Goal: Task Accomplishment & Management: Complete application form

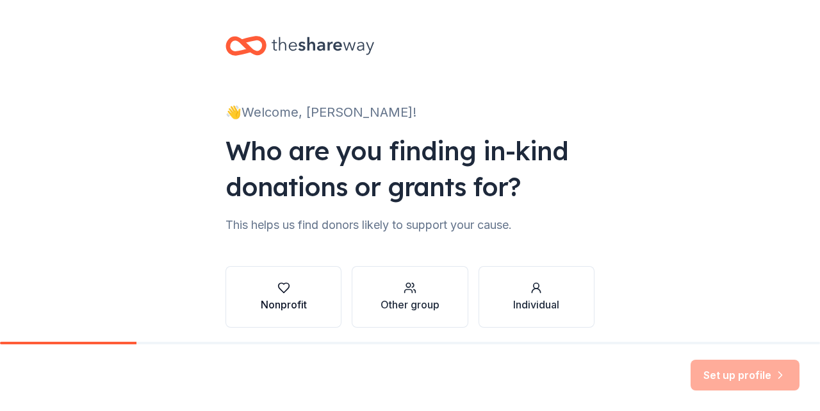
click at [262, 301] on div "Nonprofit" at bounding box center [284, 304] width 46 height 15
click at [313, 315] on button "Nonprofit" at bounding box center [283, 296] width 116 height 61
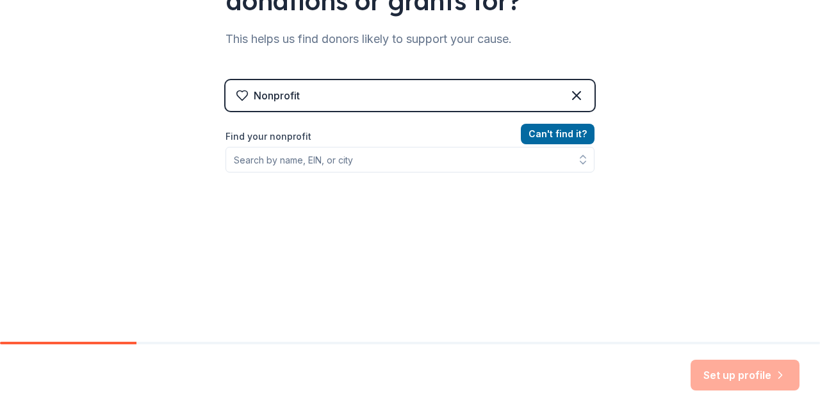
scroll to position [186, 0]
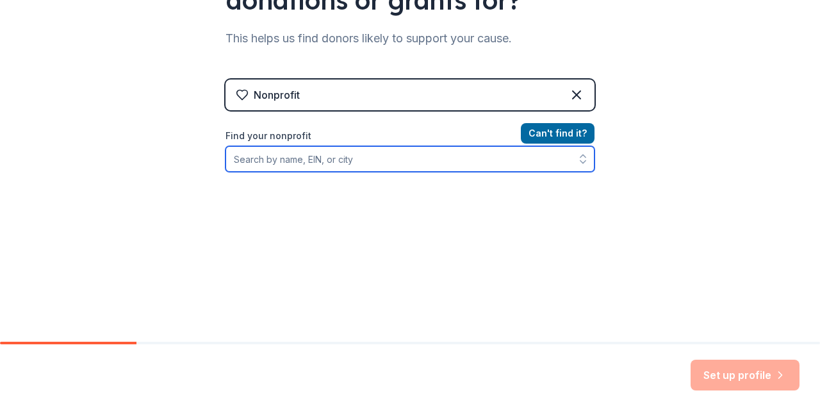
click at [389, 161] on input "Find your nonprofit" at bounding box center [409, 159] width 369 height 26
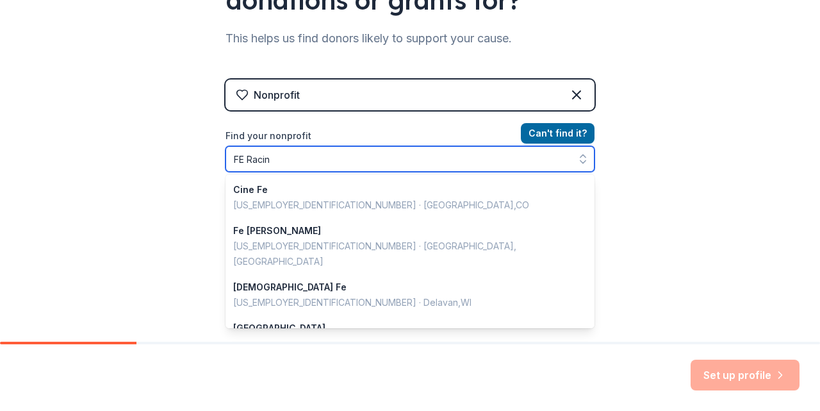
type input "FE Racing"
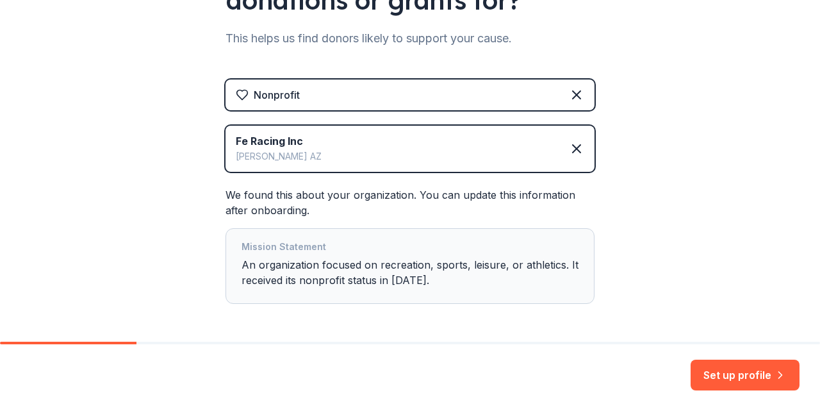
scroll to position [235, 0]
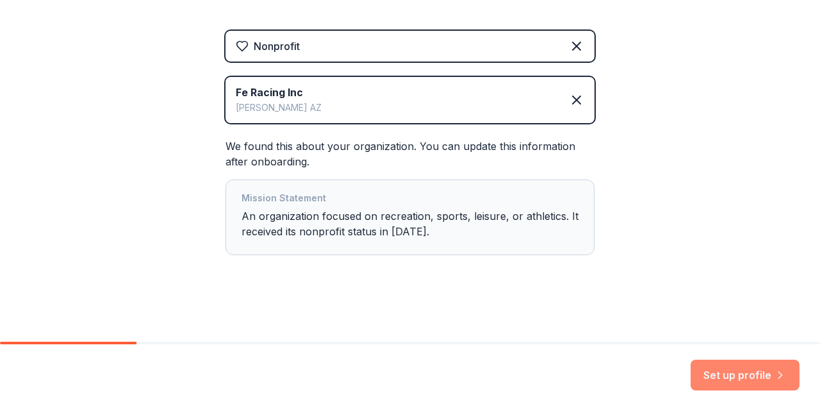
click at [735, 383] on button "Set up profile" at bounding box center [744, 374] width 109 height 31
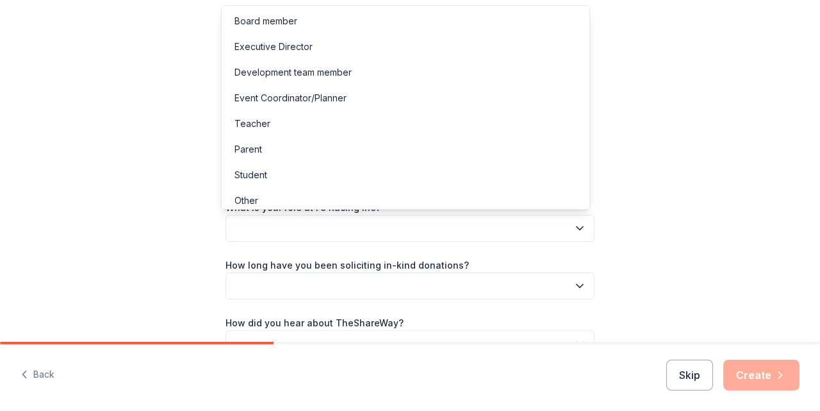
click at [564, 227] on button "button" at bounding box center [409, 228] width 369 height 27
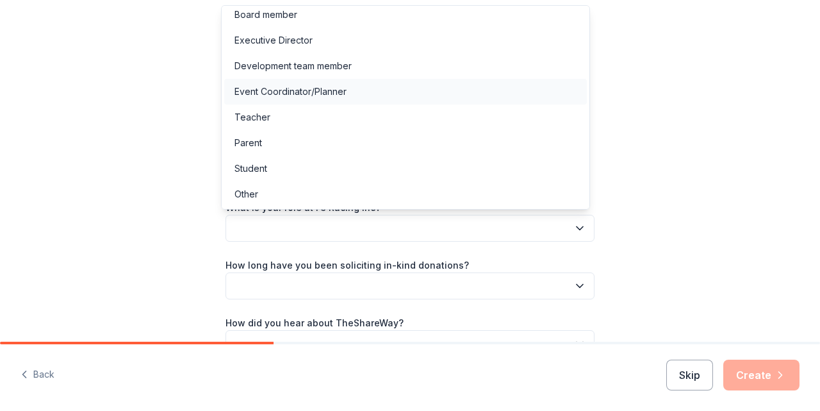
click at [467, 99] on div "Event Coordinator/Planner" at bounding box center [405, 92] width 363 height 26
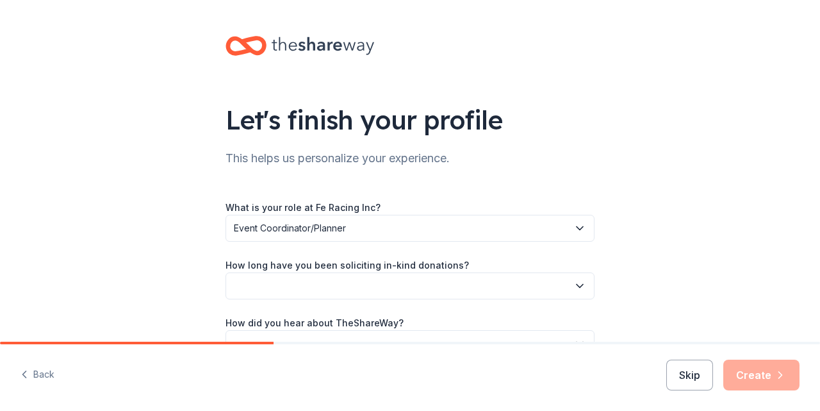
scroll to position [77, 0]
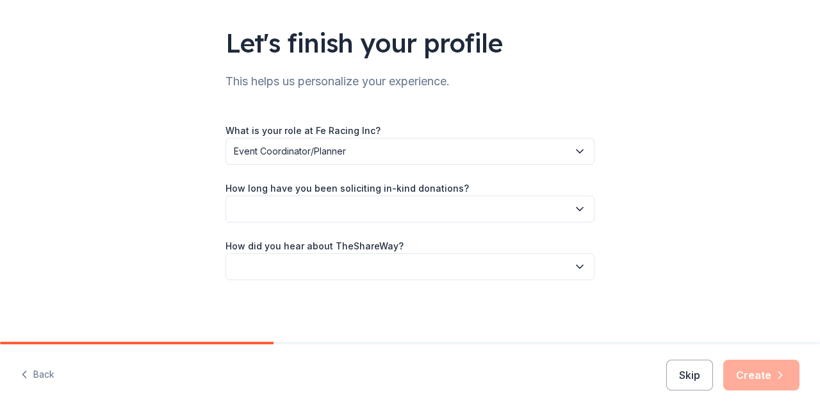
click at [535, 208] on button "button" at bounding box center [409, 208] width 369 height 27
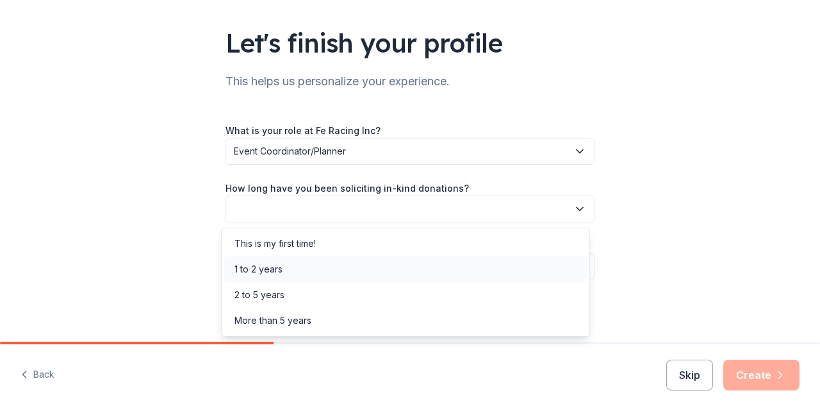
click at [443, 263] on div "1 to 2 years" at bounding box center [405, 269] width 363 height 26
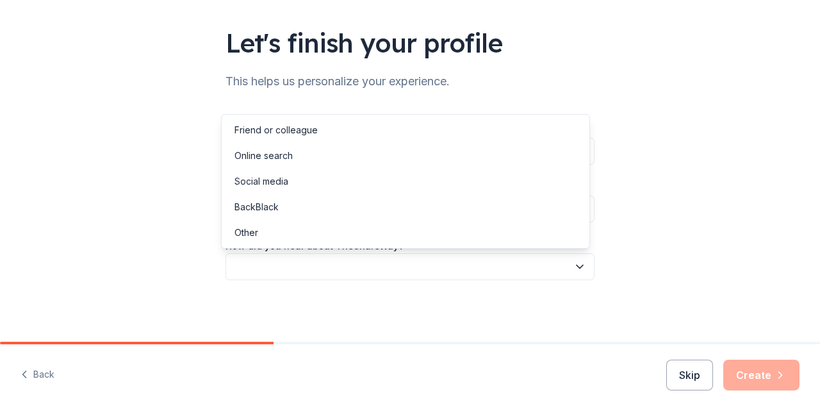
click at [443, 263] on button "button" at bounding box center [409, 266] width 369 height 27
click at [410, 158] on div "Online search" at bounding box center [405, 156] width 363 height 26
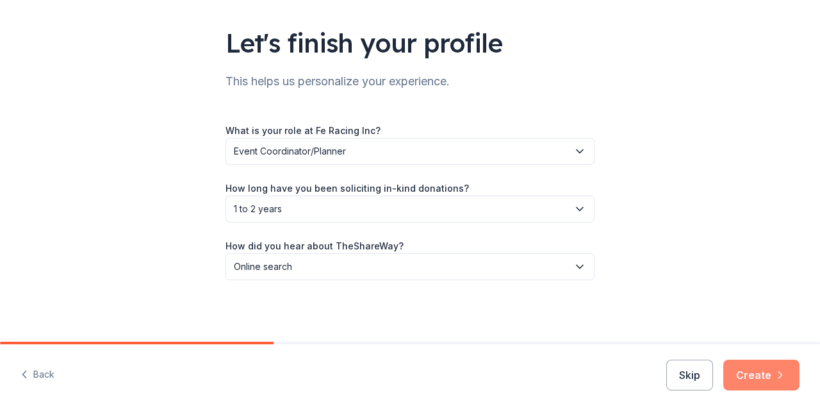
click at [766, 367] on button "Create" at bounding box center [761, 374] width 76 height 31
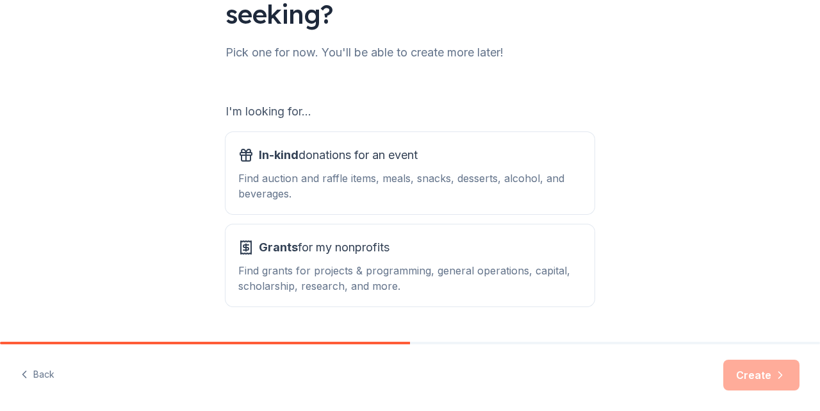
scroll to position [175, 0]
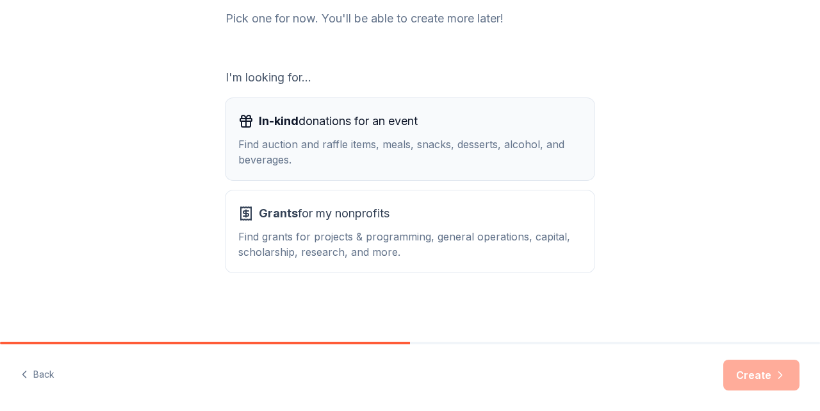
click at [414, 156] on div "Find auction and raffle items, meals, snacks, desserts, alcohol, and beverages." at bounding box center [409, 151] width 343 height 31
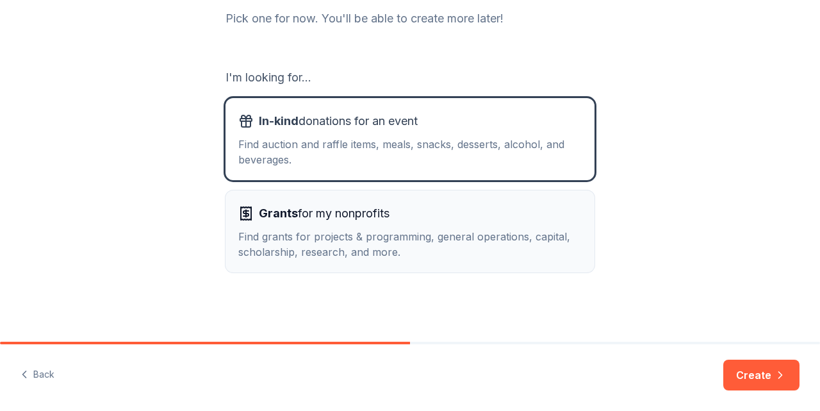
click at [397, 203] on div "Grants for my nonprofits" at bounding box center [409, 213] width 343 height 20
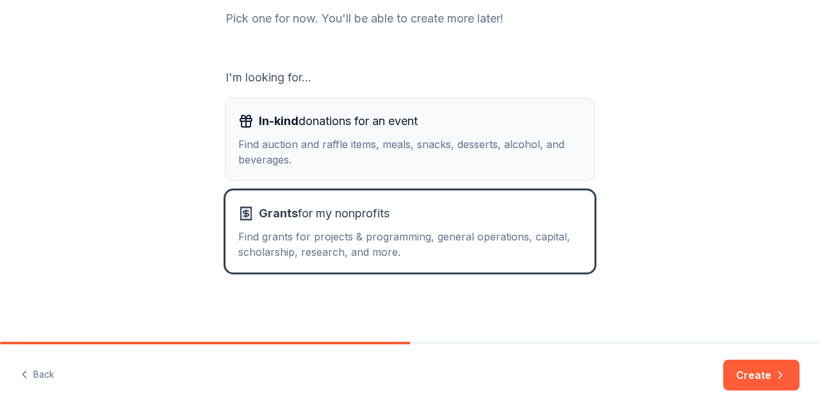
click at [397, 167] on button "In-kind donations for an event Find auction and raffle items, meals, snacks, de…" at bounding box center [409, 139] width 369 height 82
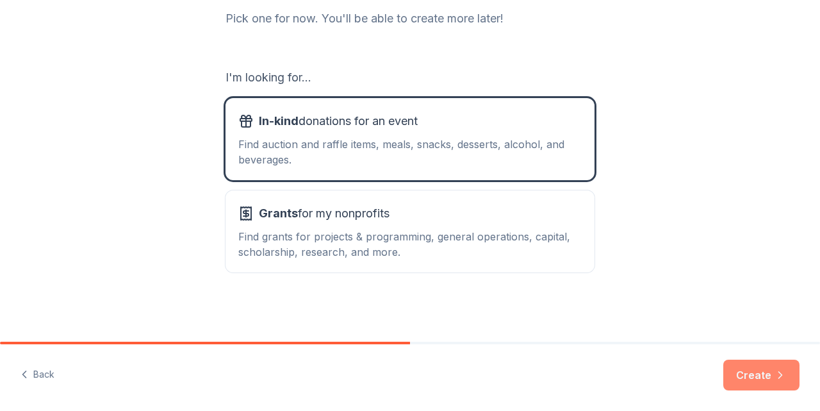
click at [778, 364] on button "Create" at bounding box center [761, 374] width 76 height 31
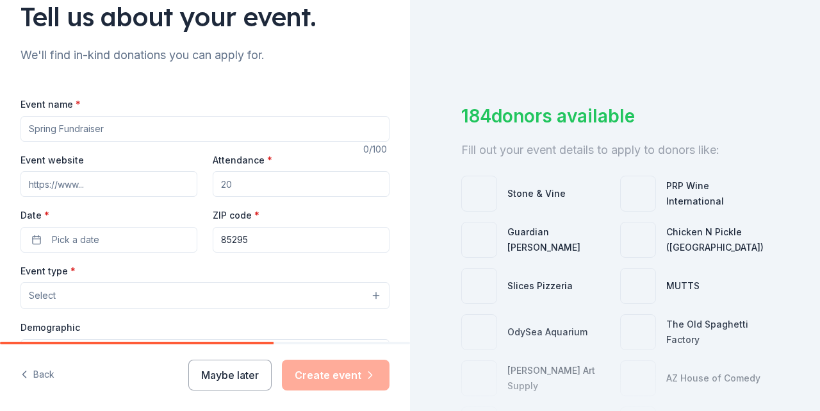
scroll to position [104, 0]
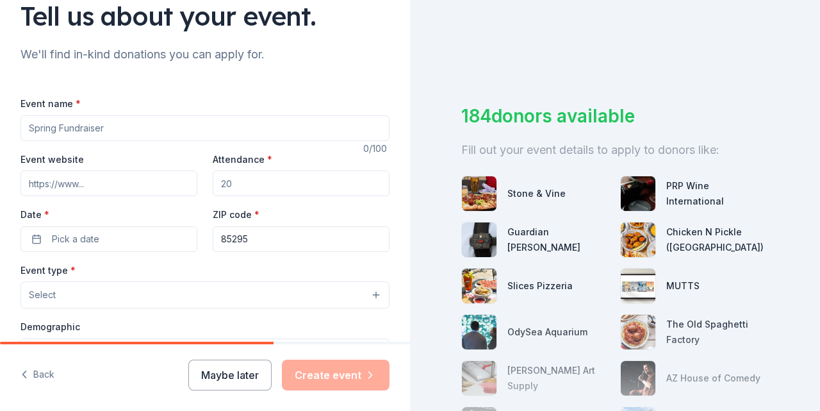
click at [298, 131] on input "Event name *" at bounding box center [204, 128] width 369 height 26
type input "Bikes4 Kids"
click at [170, 180] on input "Event website" at bounding box center [108, 183] width 177 height 26
type input "bikes4kids.net"
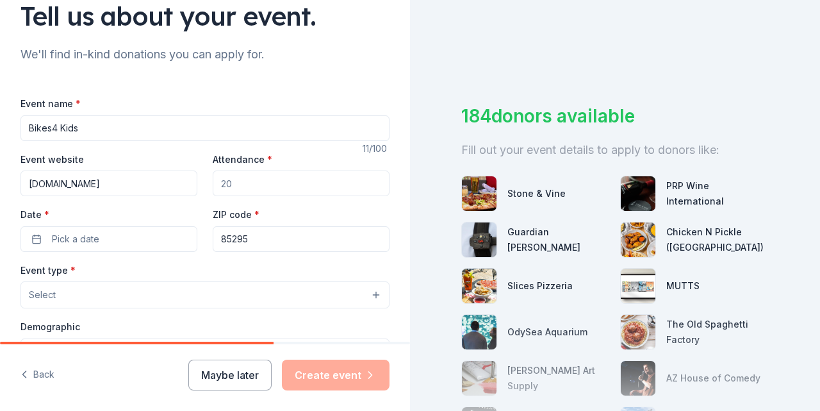
click at [264, 184] on input "Attendance *" at bounding box center [301, 183] width 177 height 26
type input "500"
click at [114, 245] on button "Pick a date" at bounding box center [108, 239] width 177 height 26
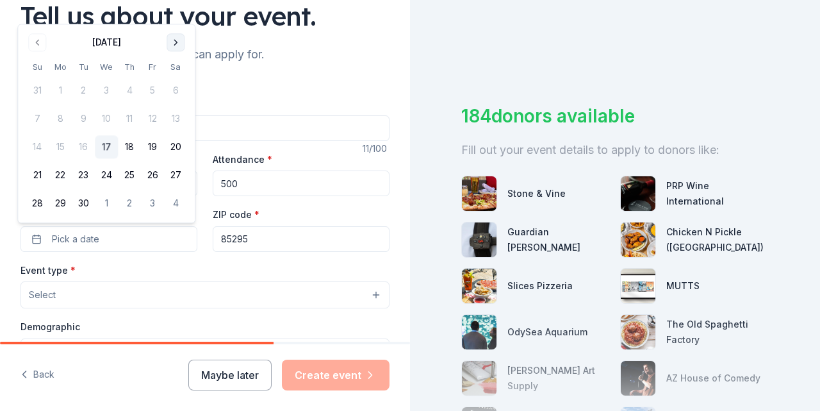
click at [174, 44] on button "Go to next month" at bounding box center [176, 42] width 18 height 18
click at [175, 208] on button "1" at bounding box center [175, 203] width 23 height 23
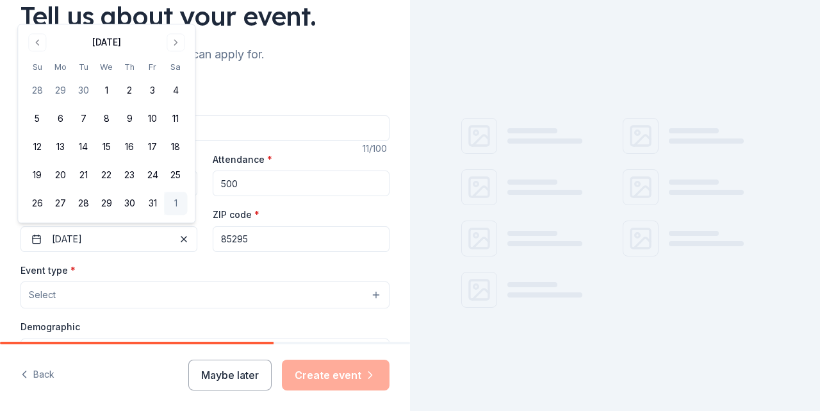
click at [283, 253] on div "Event name * Bikes4 Kids 11 /100 Event website bikes4kids.net Attendance * 500 …" at bounding box center [204, 391] width 369 height 592
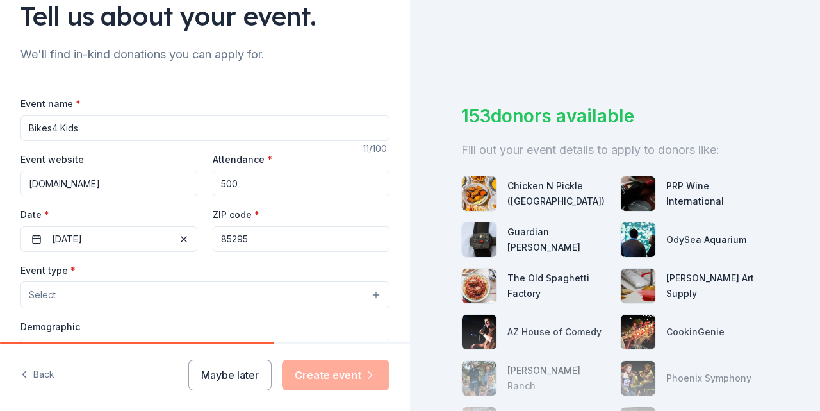
click at [211, 133] on input "Bikes4 Kids" at bounding box center [204, 128] width 369 height 26
click at [27, 129] on input "Bikes4 Kids" at bounding box center [204, 128] width 369 height 26
click at [175, 132] on input "The ShowdownBikes4 Kids" at bounding box center [204, 128] width 369 height 26
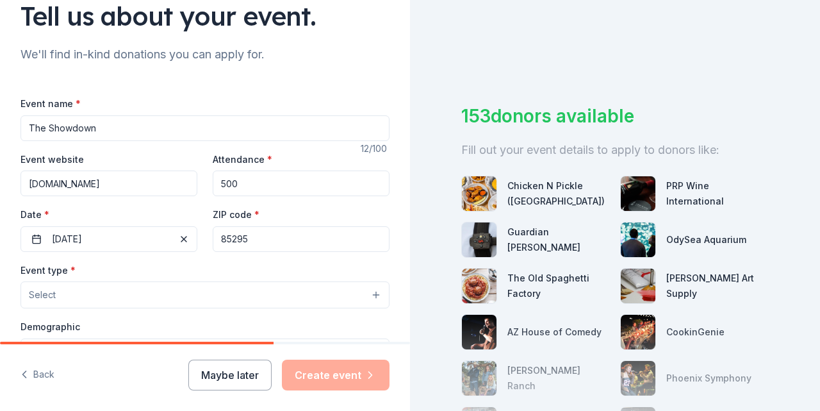
type input "The Showdown"
click at [177, 295] on button "Select" at bounding box center [204, 294] width 369 height 27
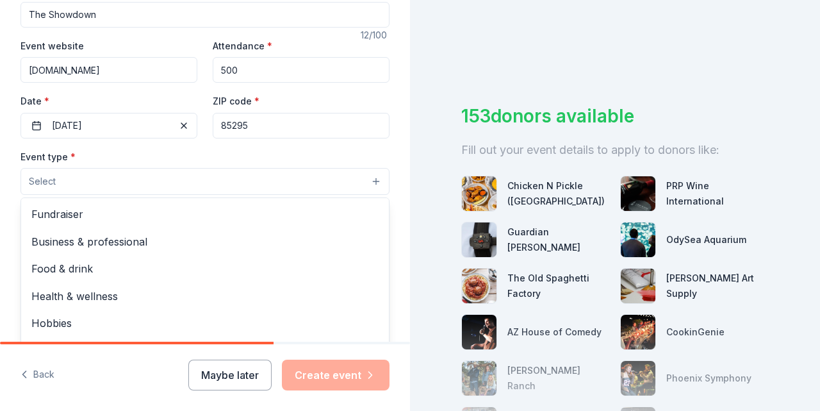
scroll to position [218, 0]
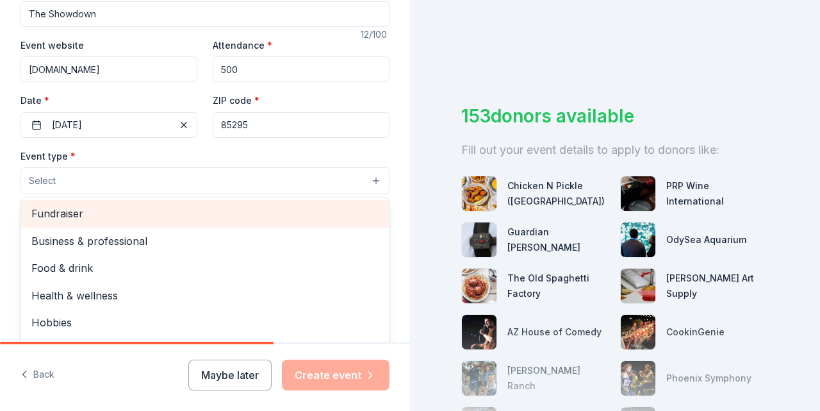
click at [138, 225] on div "Fundraiser" at bounding box center [205, 213] width 368 height 27
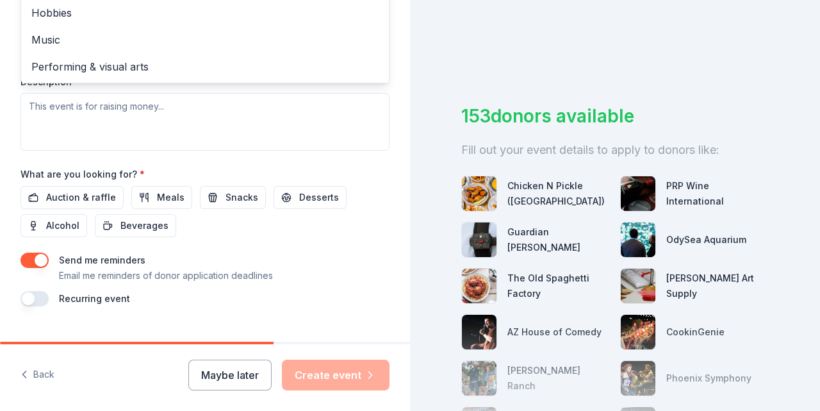
scroll to position [509, 0]
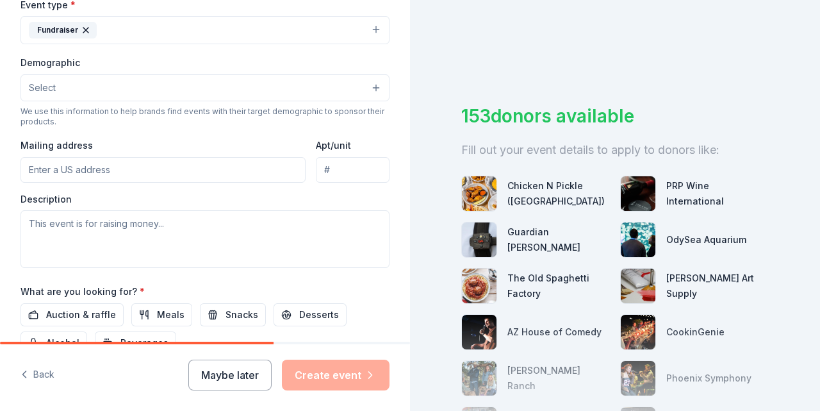
scroll to position [378, 0]
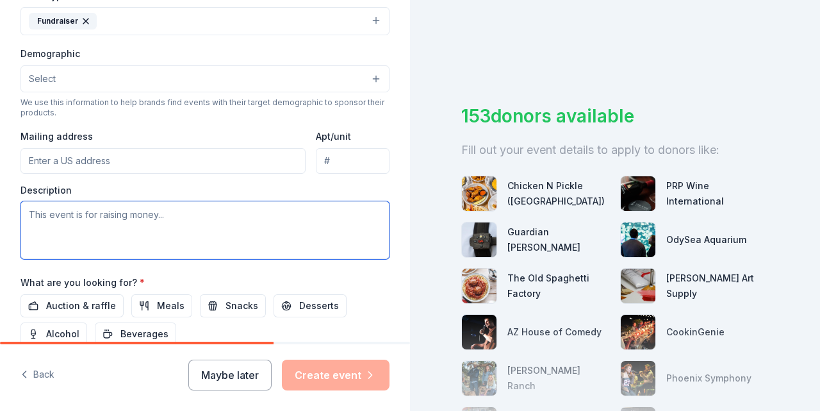
click at [133, 222] on textarea at bounding box center [204, 230] width 369 height 58
type textarea "Bikes4kids.net"
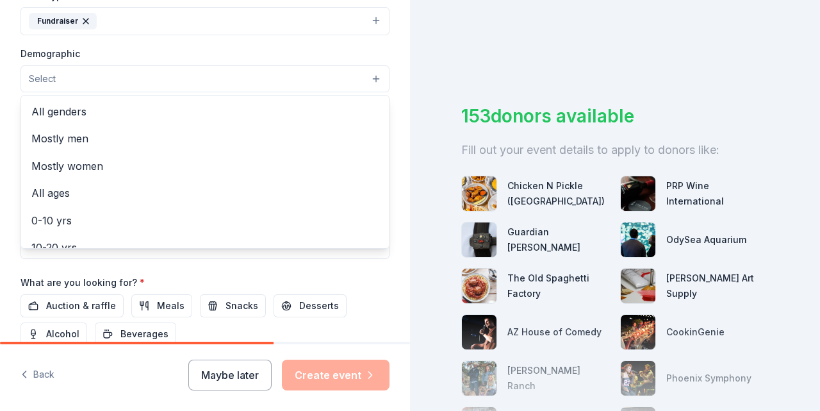
click at [145, 85] on button "Select" at bounding box center [204, 78] width 369 height 27
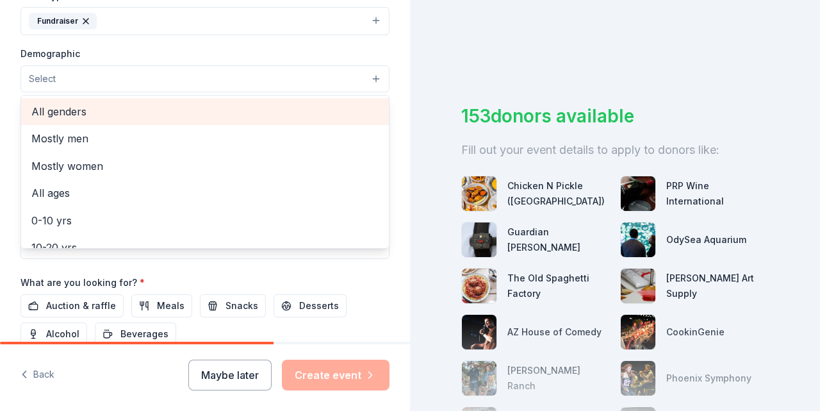
click at [128, 108] on span "All genders" at bounding box center [204, 111] width 347 height 17
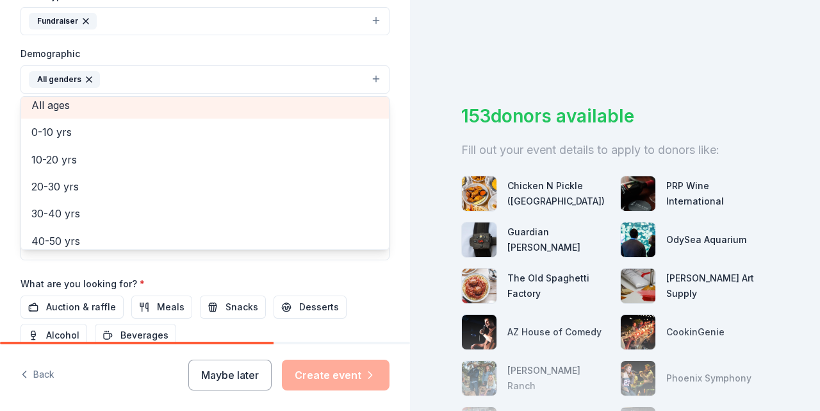
scroll to position [56, 0]
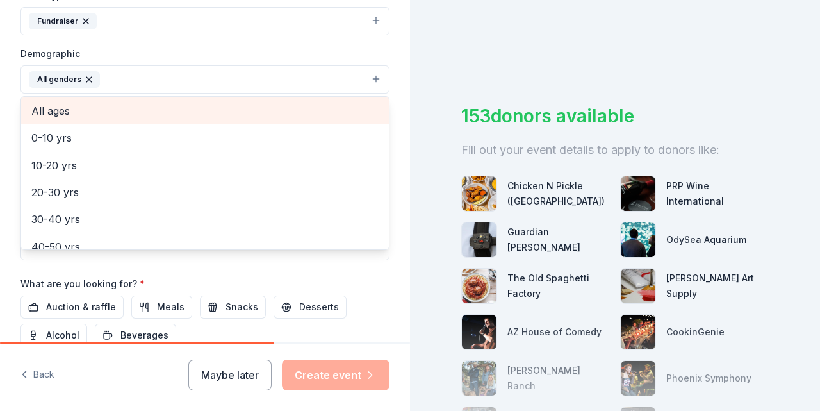
click at [118, 102] on span "All ages" at bounding box center [204, 110] width 347 height 17
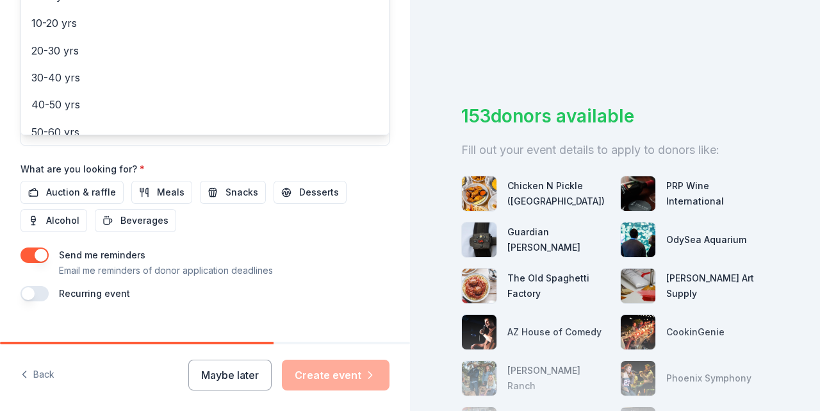
scroll to position [510, 0]
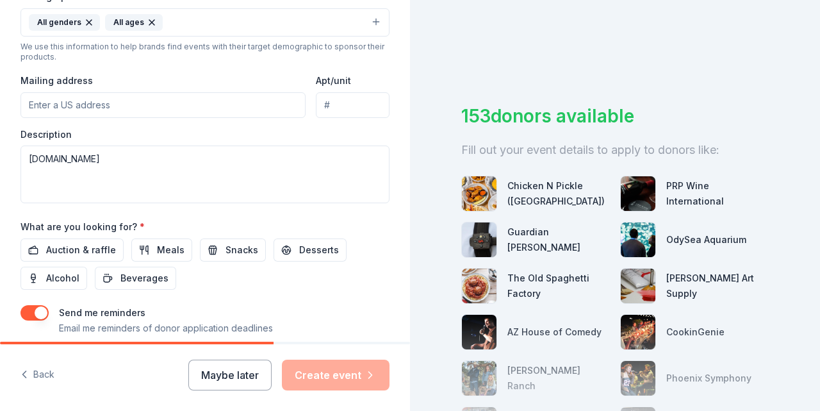
scroll to position [448, 0]
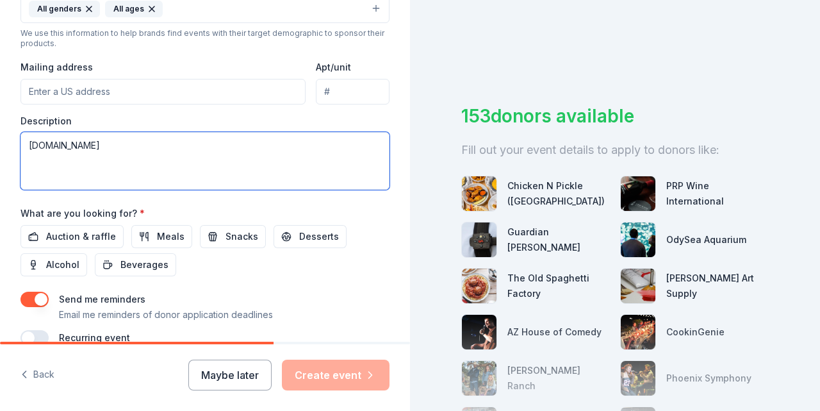
click at [211, 137] on textarea "Bikes4kids.net" at bounding box center [204, 161] width 369 height 58
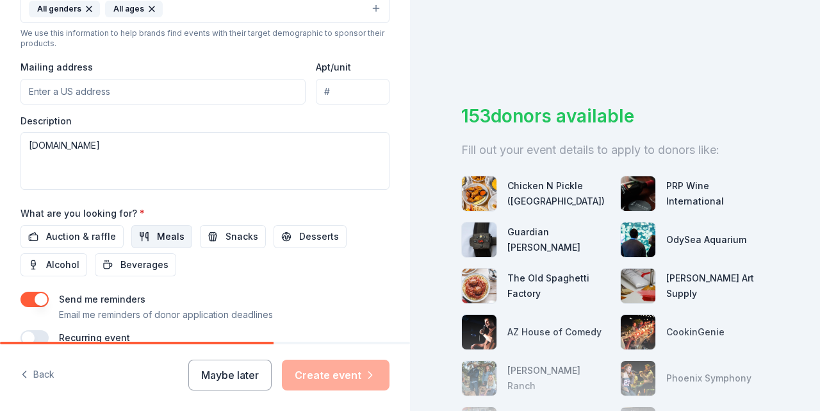
click at [150, 240] on button "Meals" at bounding box center [161, 236] width 61 height 23
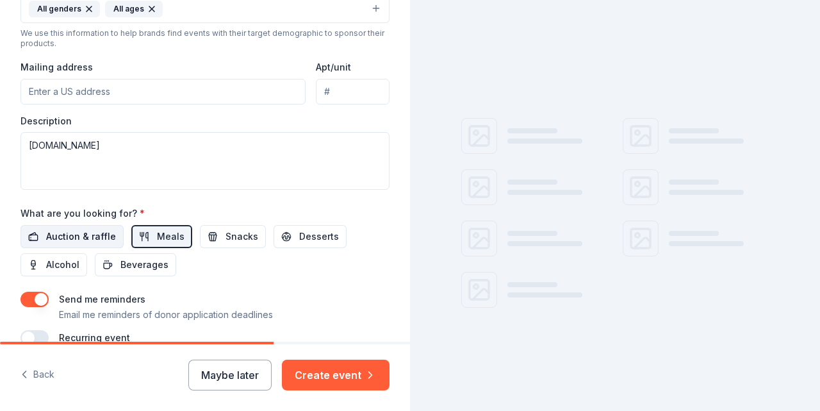
click at [83, 231] on span "Auction & raffle" at bounding box center [81, 236] width 70 height 15
click at [240, 236] on span "Snacks" at bounding box center [241, 236] width 33 height 15
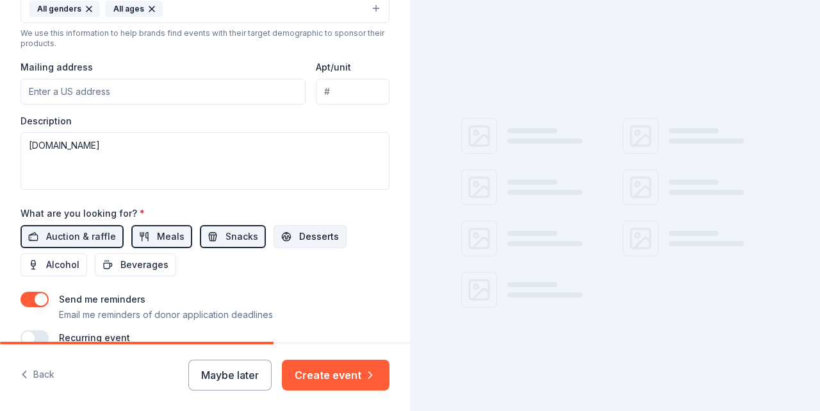
click at [289, 233] on button "Desserts" at bounding box center [309, 236] width 73 height 23
click at [159, 253] on button "Beverages" at bounding box center [135, 264] width 81 height 23
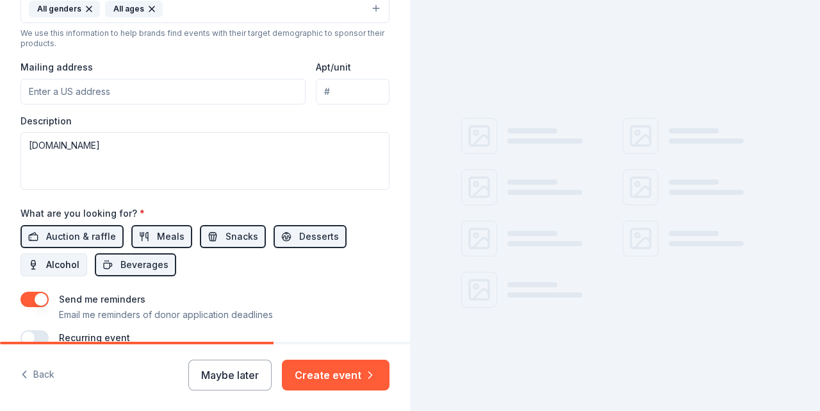
click at [52, 257] on span "Alcohol" at bounding box center [62, 264] width 33 height 15
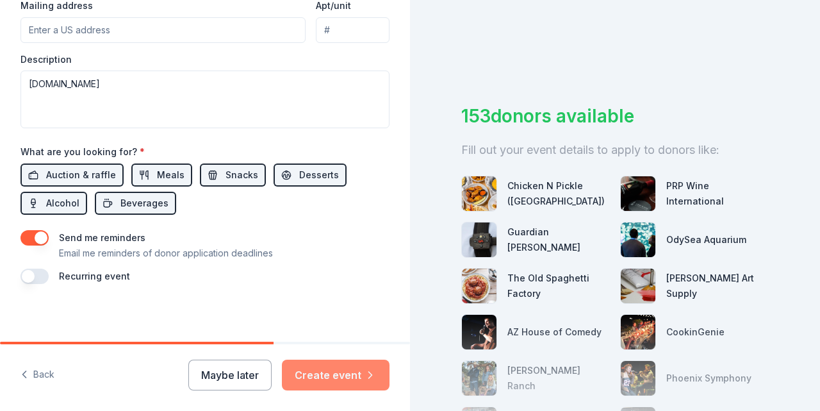
click at [342, 379] on button "Create event" at bounding box center [336, 374] width 108 height 31
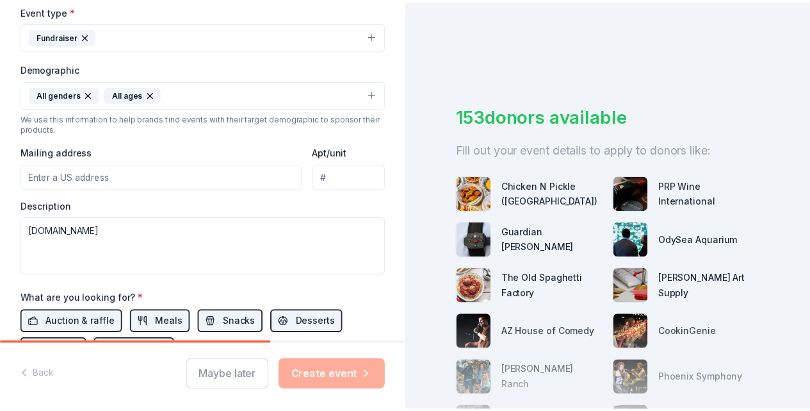
scroll to position [361, 0]
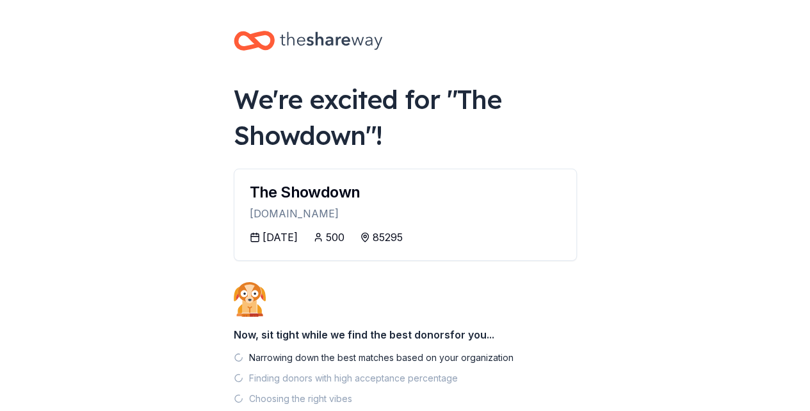
scroll to position [79, 0]
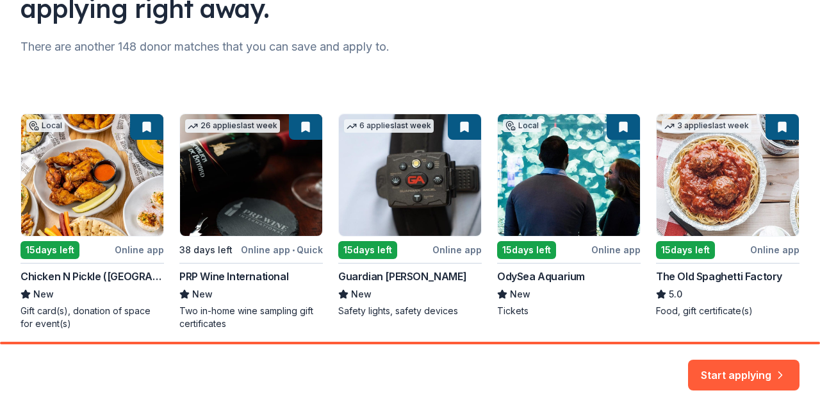
scroll to position [197, 0]
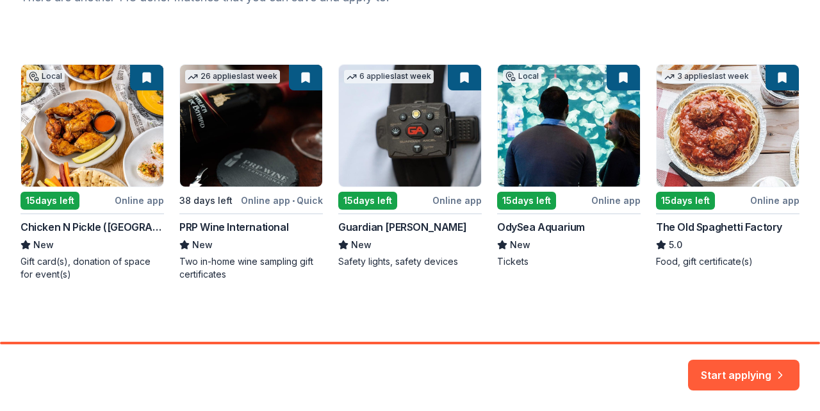
click at [442, 285] on div "Here are your top matches. They're saved to help you start applying right away.…" at bounding box center [410, 72] width 820 height 539
click at [732, 376] on button "Start applying" at bounding box center [743, 367] width 111 height 31
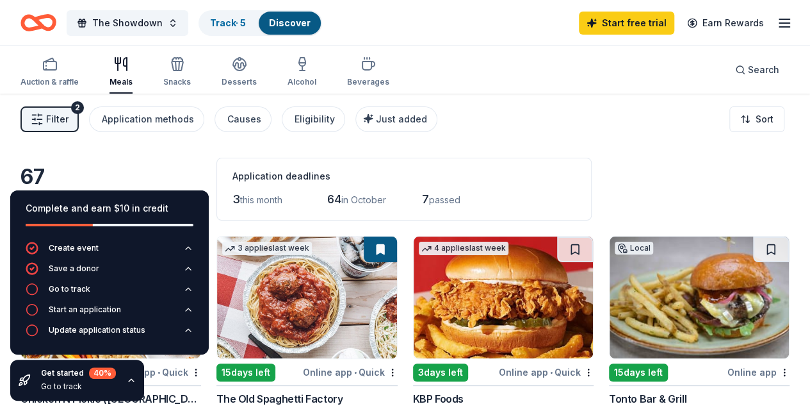
click at [802, 63] on div "Auction & raffle Meals Snacks Desserts Alcohol Beverages Search" at bounding box center [405, 69] width 810 height 47
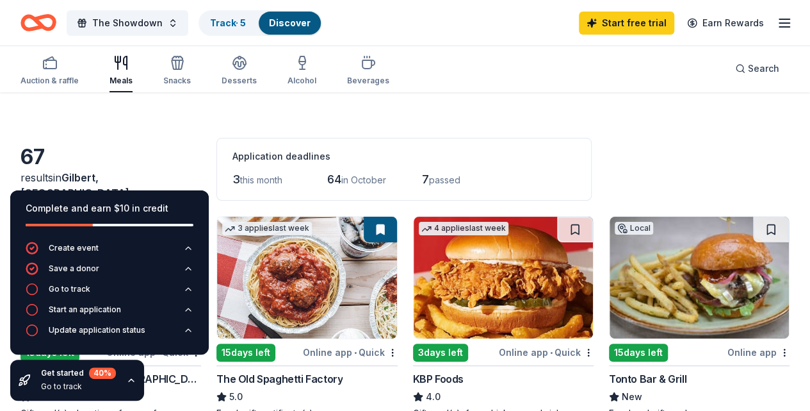
scroll to position [22, 0]
